Goal: Information Seeking & Learning: Check status

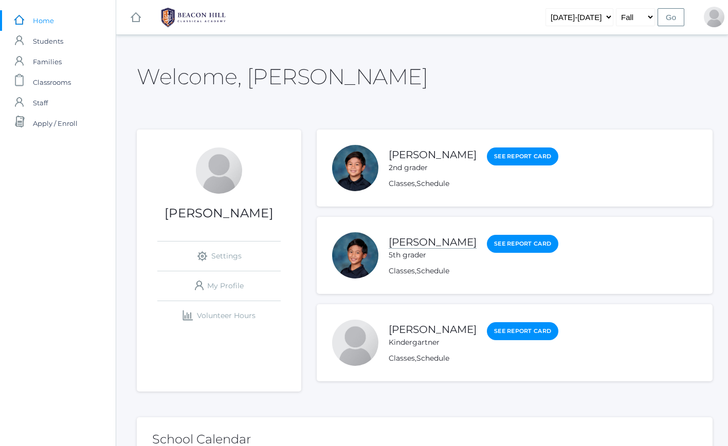
click at [419, 240] on link "[PERSON_NAME]" at bounding box center [433, 242] width 88 height 13
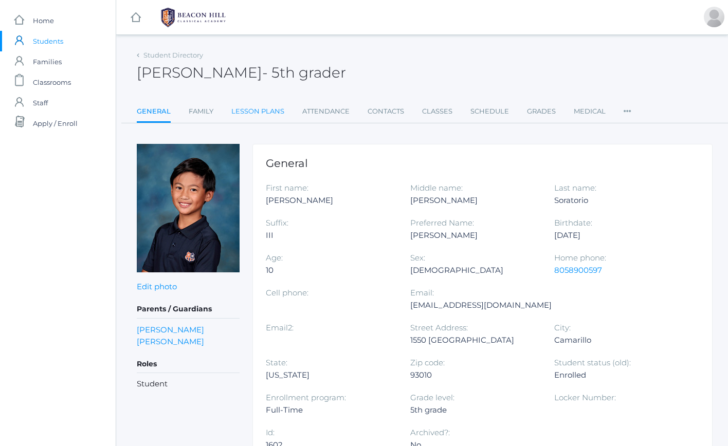
click at [274, 117] on link "Lesson Plans" at bounding box center [257, 111] width 53 height 21
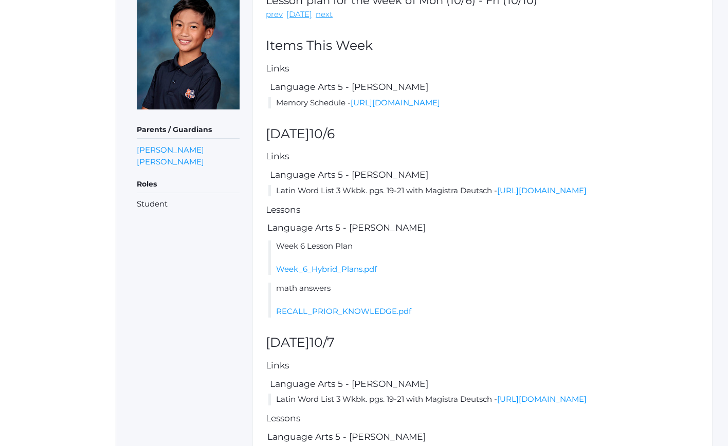
scroll to position [165, 0]
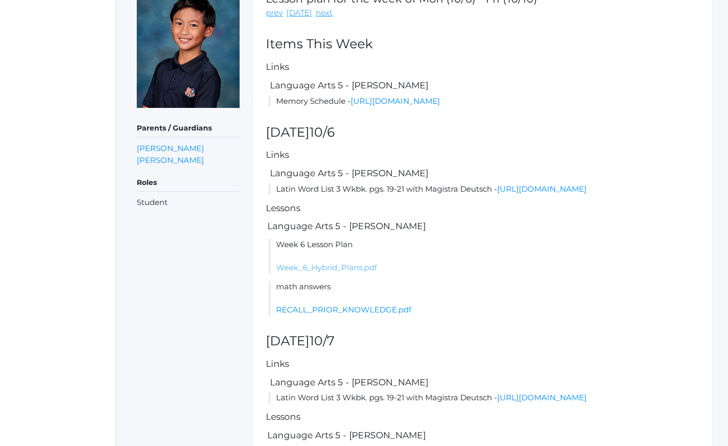
click at [361, 273] on link "Week_6_Hybrid_Plans.pdf" at bounding box center [326, 268] width 101 height 10
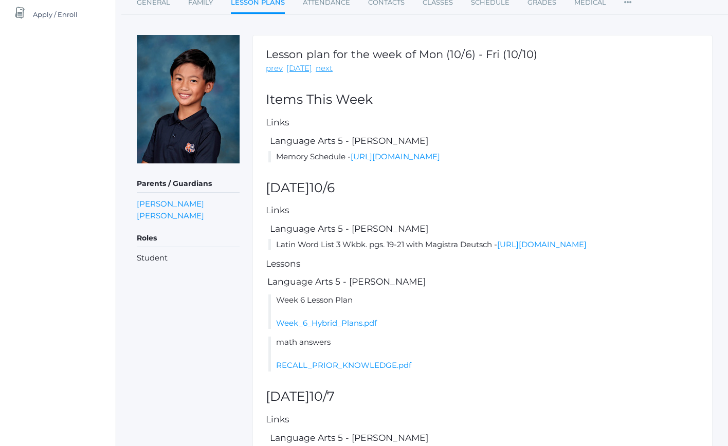
scroll to position [88, 0]
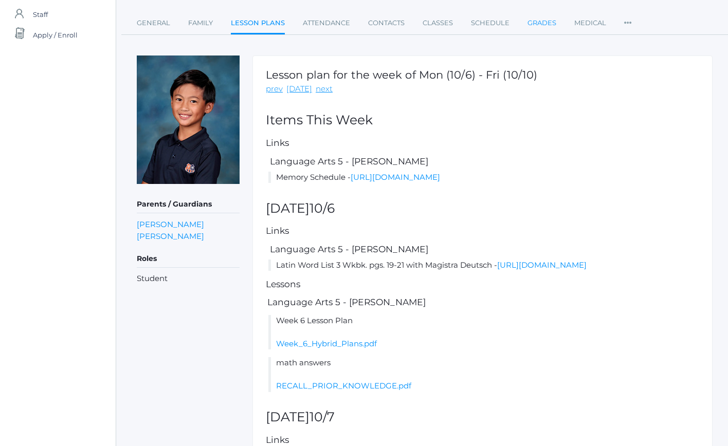
click at [552, 28] on link "Grades" at bounding box center [542, 23] width 29 height 21
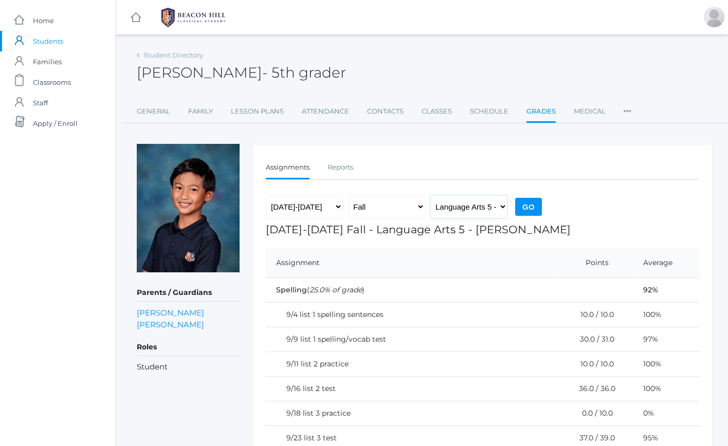
click at [488, 204] on select "Language Arts 5 - [PERSON_NAME] Latin 5 - [PERSON_NAME] Mathematics 5 - [PERSON…" at bounding box center [468, 206] width 77 height 23
select select "2226"
click at [523, 208] on input "Go" at bounding box center [528, 207] width 27 height 18
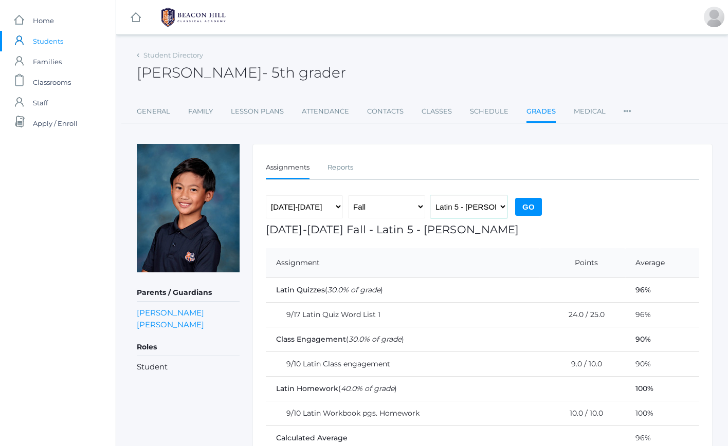
click at [494, 206] on select "Language Arts 5 - [PERSON_NAME] Latin 5 - [PERSON_NAME] Mathematics 5 - [PERSON…" at bounding box center [468, 206] width 77 height 23
select select "1966"
click at [534, 205] on input "Go" at bounding box center [528, 207] width 27 height 18
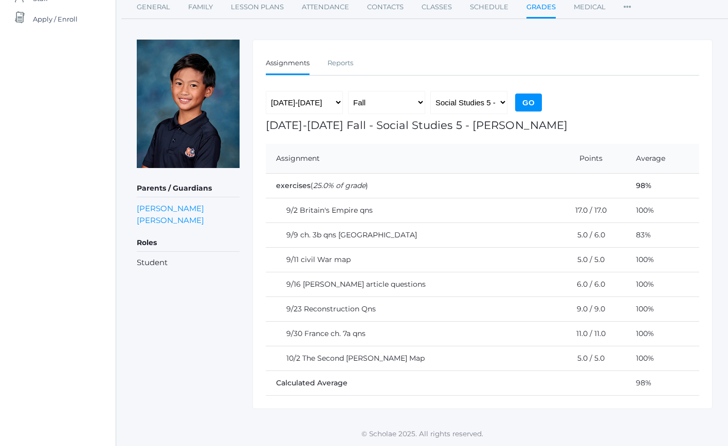
scroll to position [84, 0]
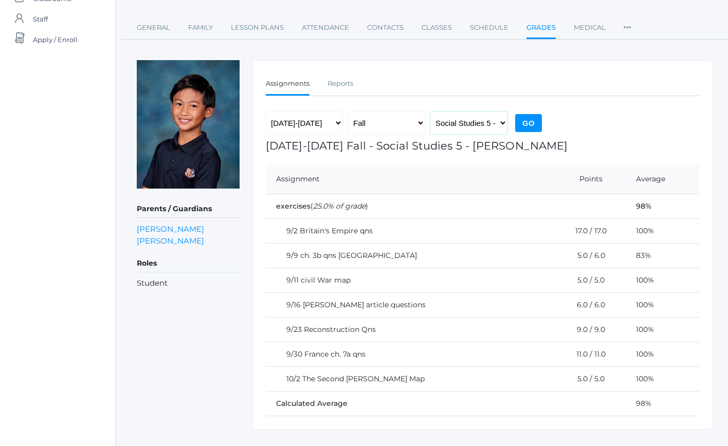
click at [485, 128] on select "Language Arts 5 - [PERSON_NAME] Latin 5 - [PERSON_NAME] Mathematics 5 - [PERSON…" at bounding box center [468, 123] width 77 height 23
select select "1967"
click at [533, 123] on input "Go" at bounding box center [528, 123] width 27 height 18
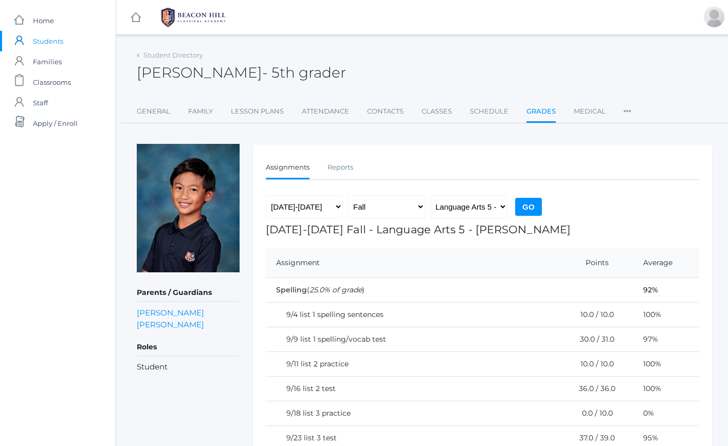
click at [216, 17] on img at bounding box center [193, 18] width 77 height 26
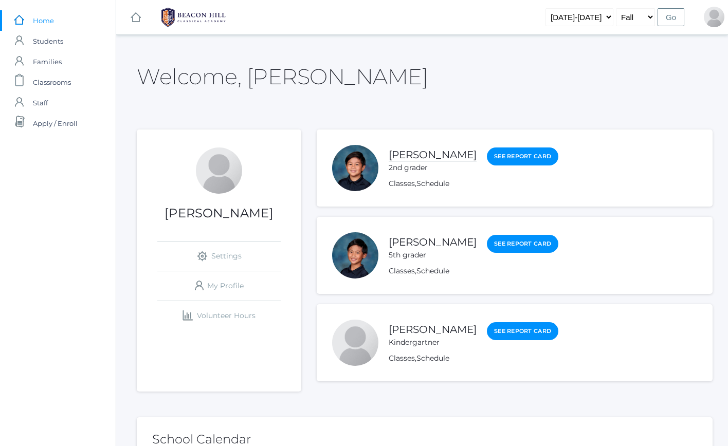
click at [405, 157] on link "Nico Soratorio" at bounding box center [433, 155] width 88 height 13
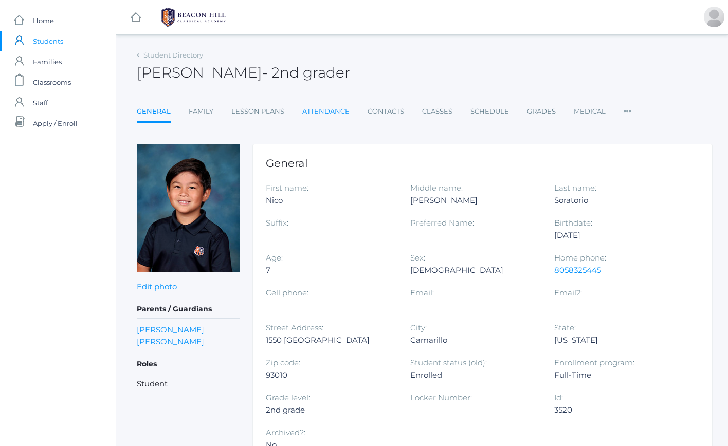
click at [324, 110] on link "Attendance" at bounding box center [325, 111] width 47 height 21
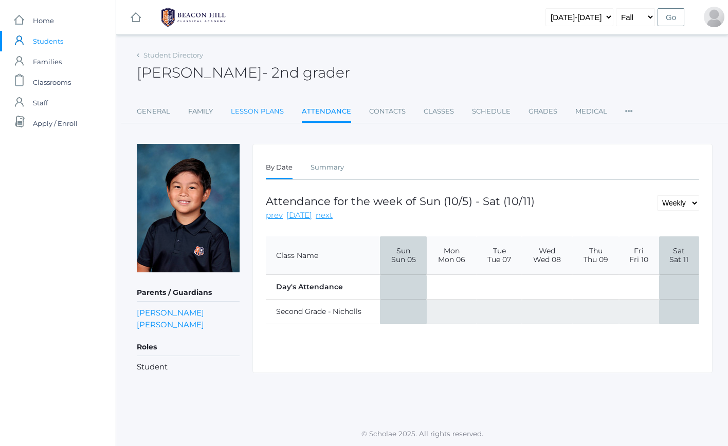
click at [278, 105] on link "Lesson Plans" at bounding box center [257, 111] width 53 height 21
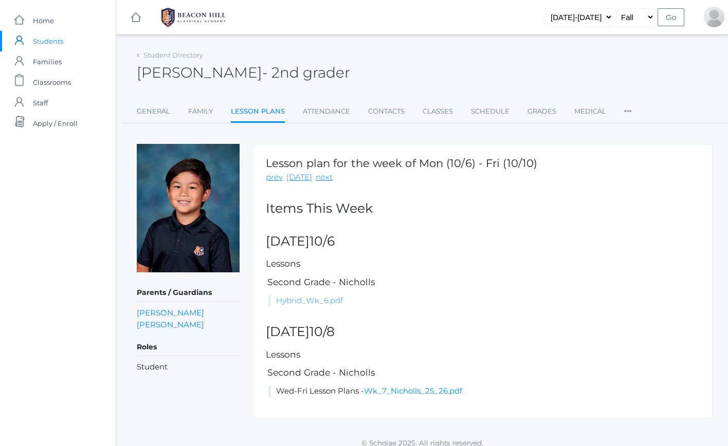
click at [312, 301] on link "Hybrid_Wk_6.pdf" at bounding box center [309, 301] width 67 height 10
click at [420, 392] on link "Wk_7_Nicholls_25_26.pdf" at bounding box center [413, 391] width 98 height 10
